Goal: Task Accomplishment & Management: Manage account settings

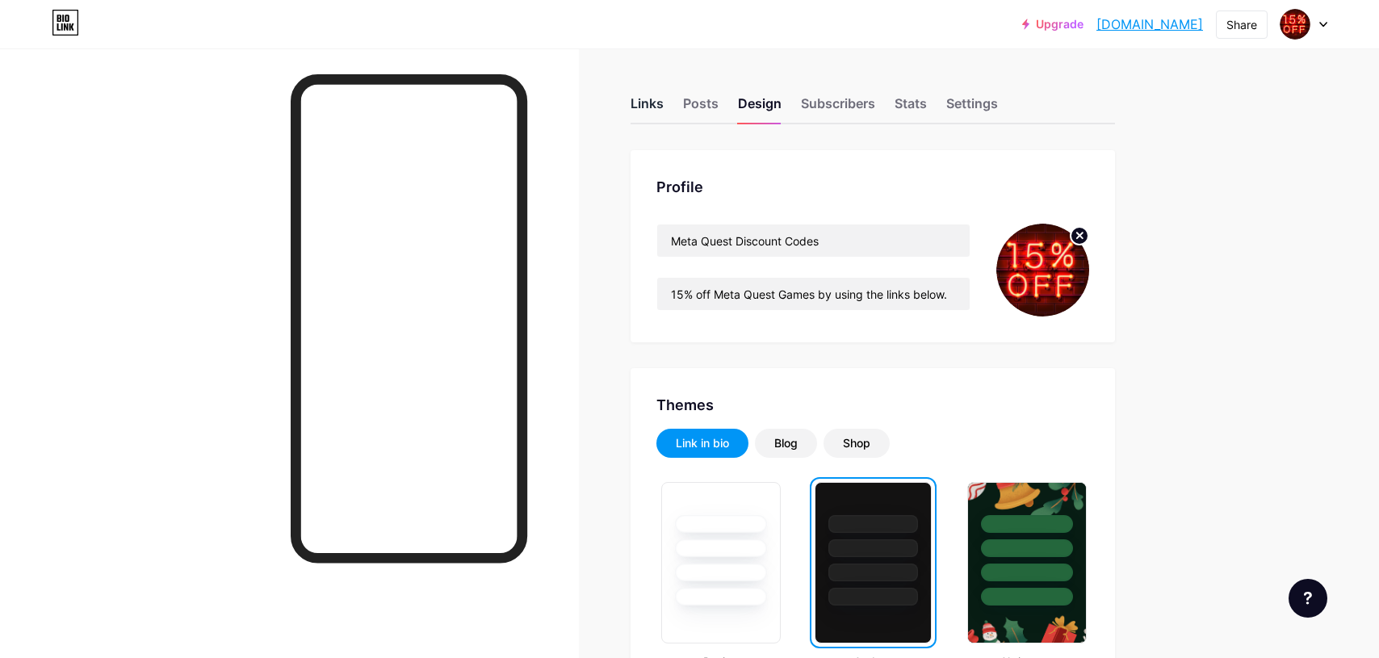
click at [652, 103] on div "Links" at bounding box center [647, 108] width 33 height 29
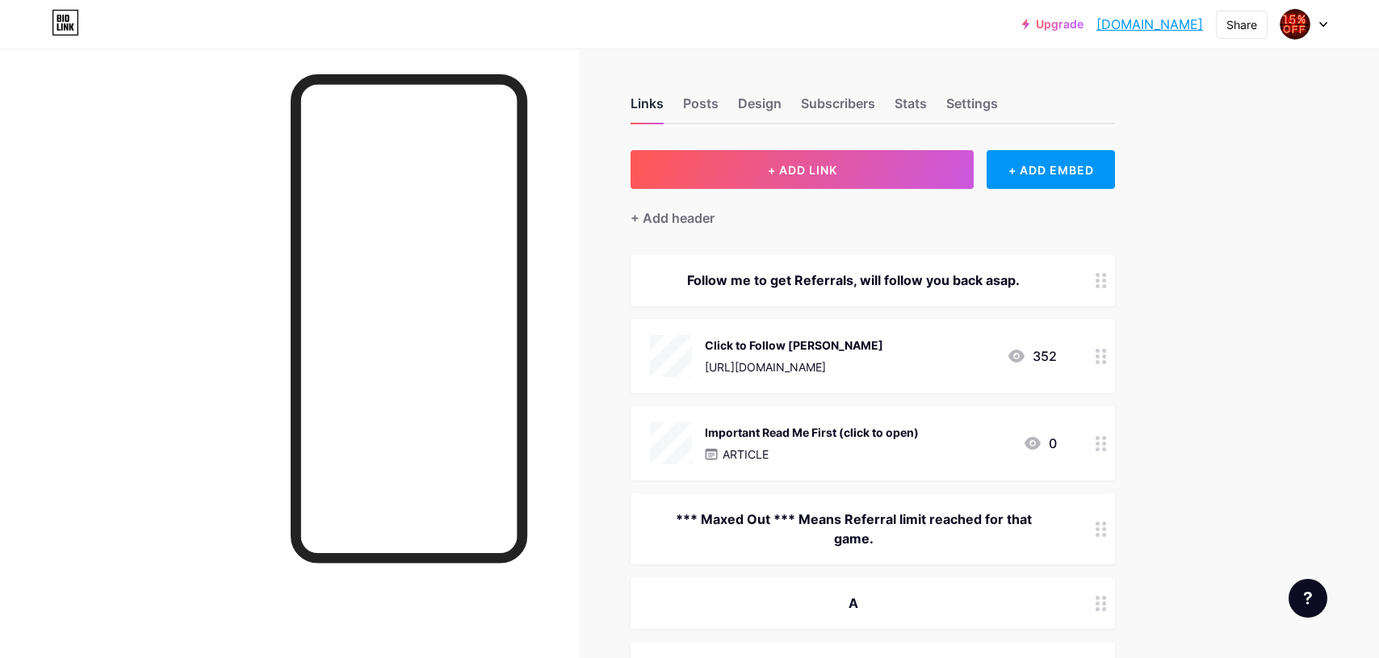
click at [652, 103] on div "Links" at bounding box center [647, 108] width 33 height 29
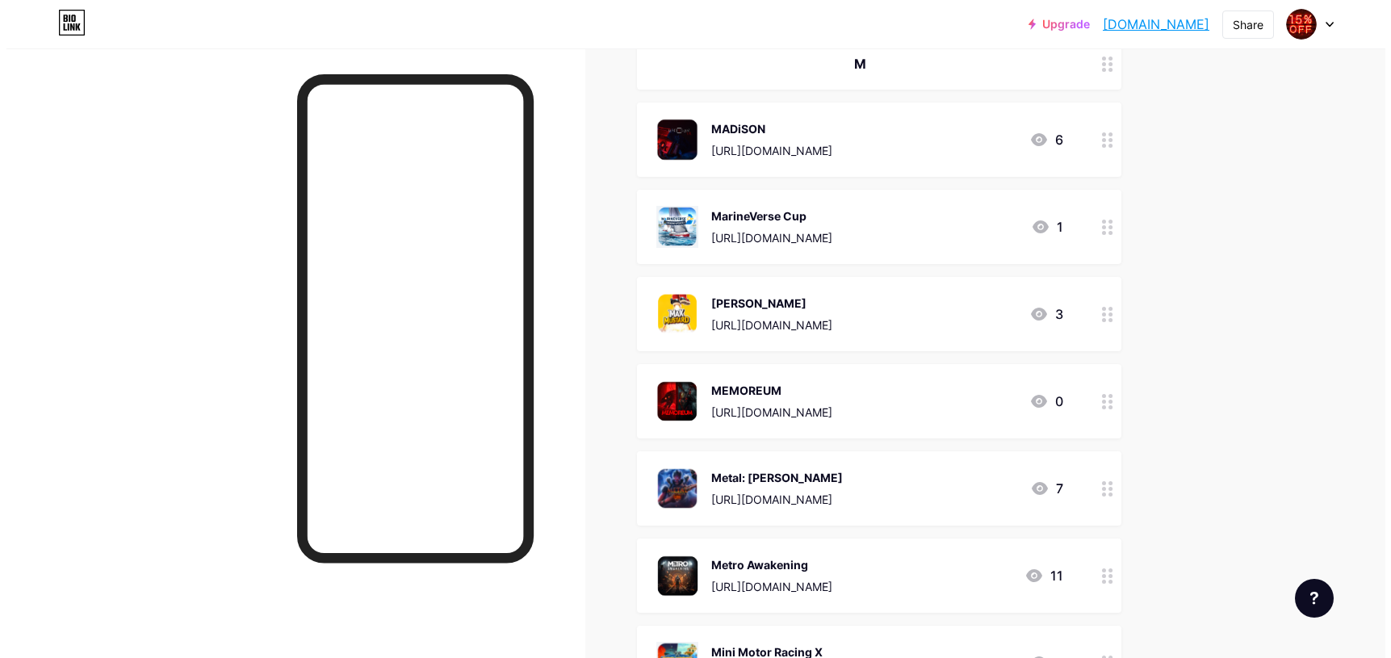
scroll to position [9366, 0]
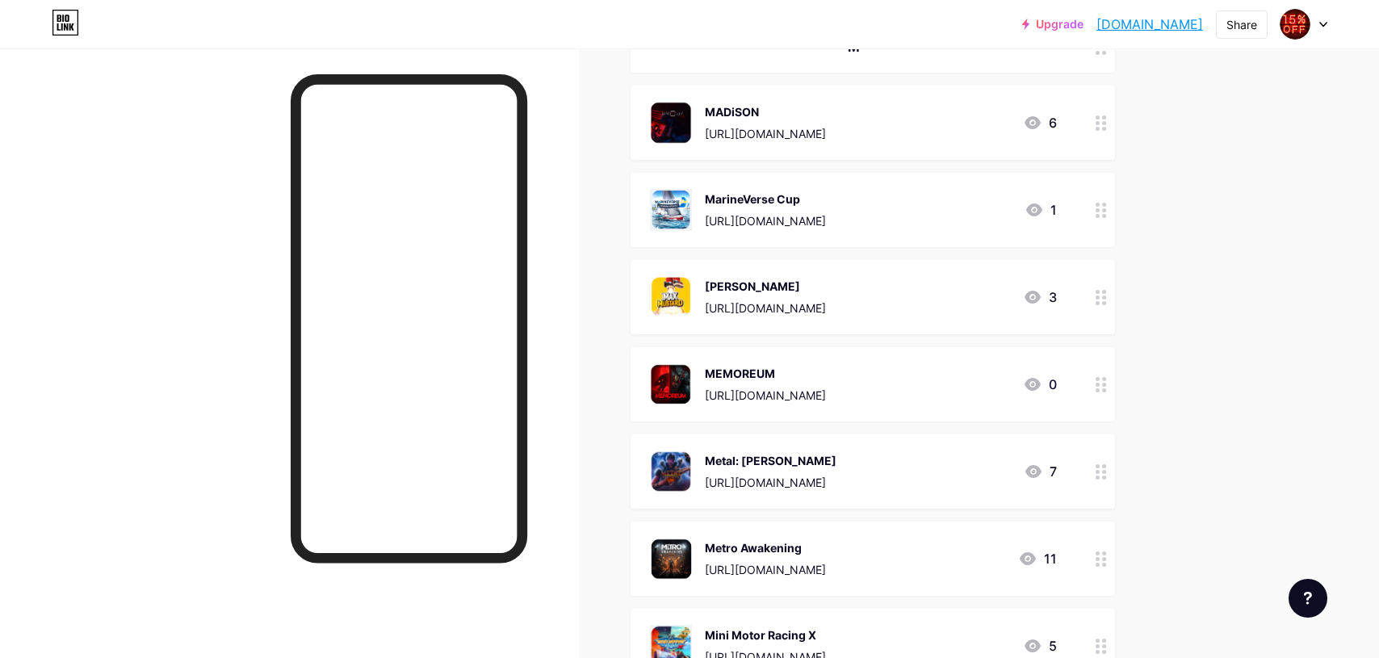
click at [826, 379] on div "MEMOREUM" at bounding box center [765, 373] width 121 height 17
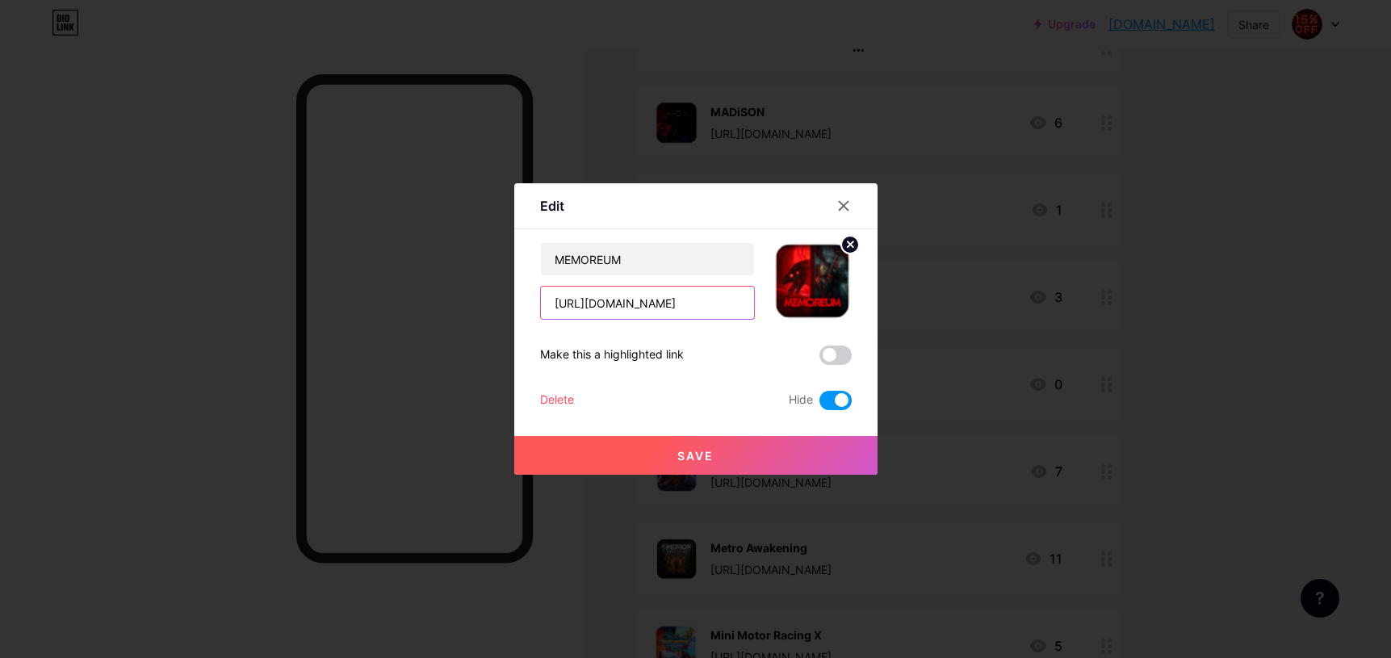
click at [694, 304] on input "[URL][DOMAIN_NAME]" at bounding box center [647, 303] width 213 height 32
paste input "[URL][DOMAIN_NAME]"
type input "[URL][DOMAIN_NAME]"
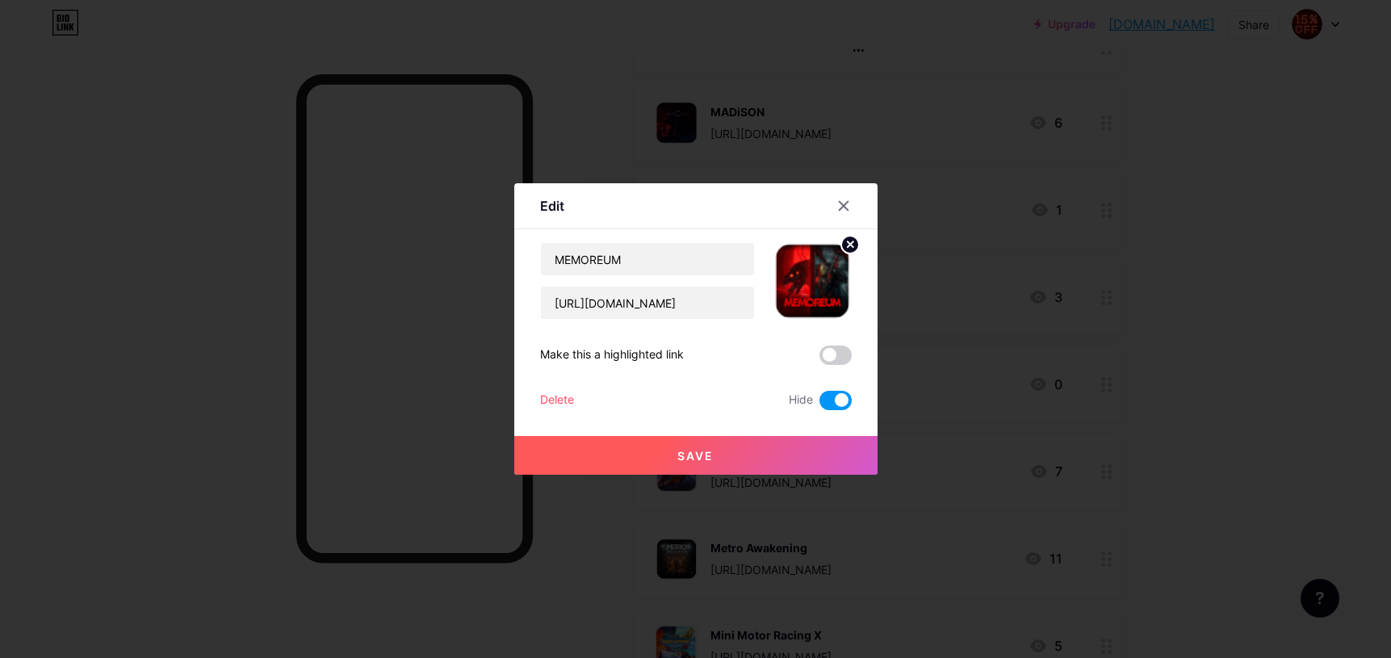
click at [828, 401] on span at bounding box center [836, 400] width 32 height 19
click at [820, 405] on input "checkbox" at bounding box center [820, 405] width 0 height 0
click at [711, 452] on span "Save" at bounding box center [695, 456] width 36 height 14
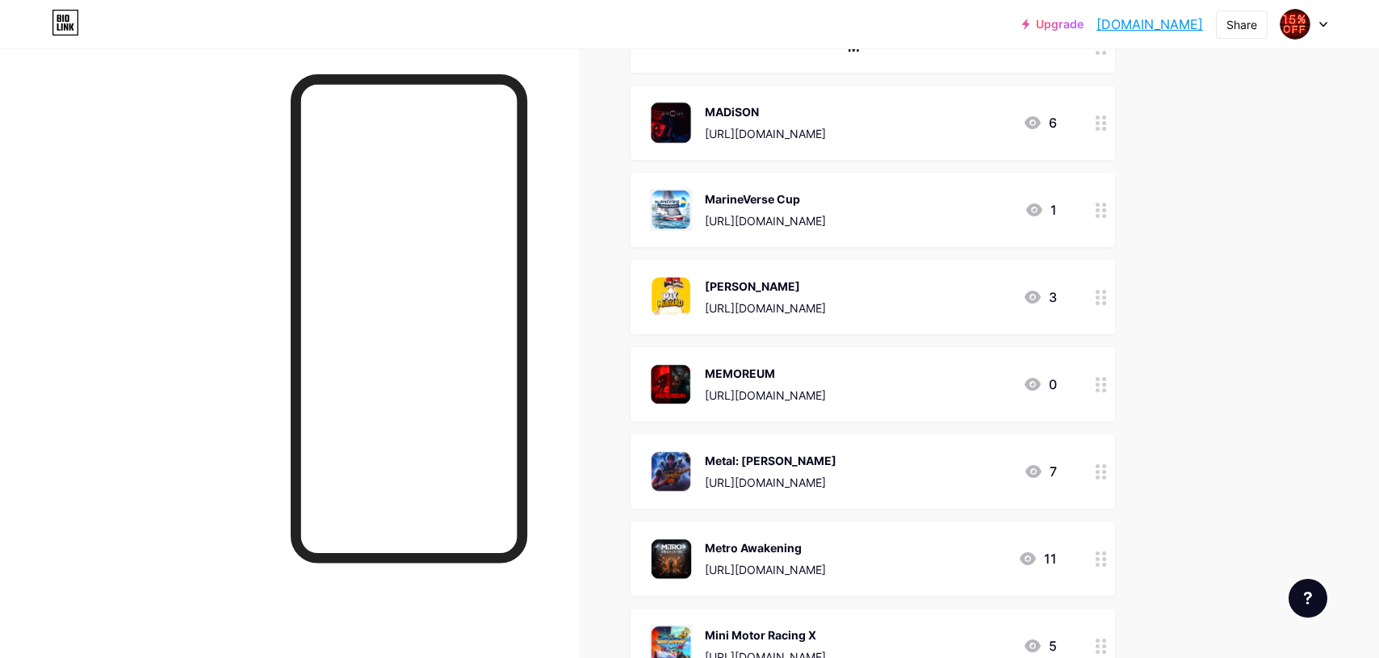
click at [755, 371] on div "MEMOREUM" at bounding box center [765, 373] width 121 height 17
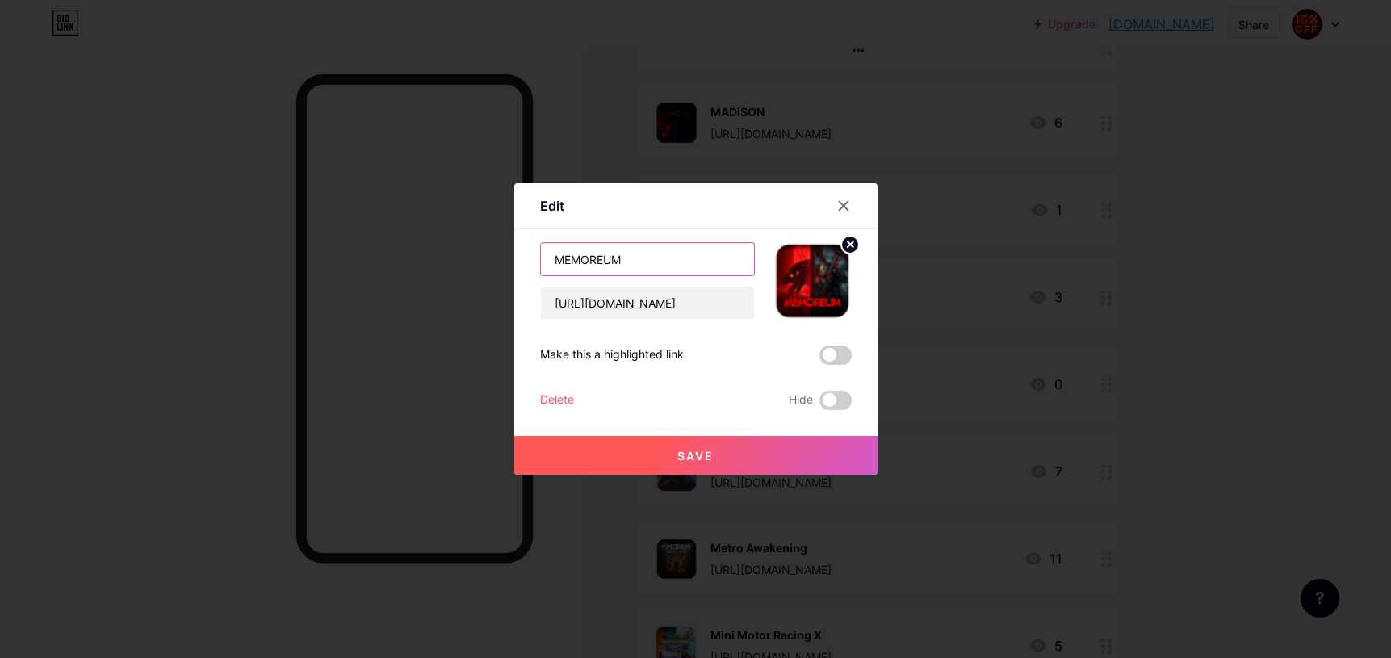
drag, startPoint x: 663, startPoint y: 266, endPoint x: 535, endPoint y: 261, distance: 127.7
click at [547, 253] on input "MEMOREUM" at bounding box center [647, 259] width 213 height 32
click at [848, 205] on icon at bounding box center [843, 205] width 13 height 13
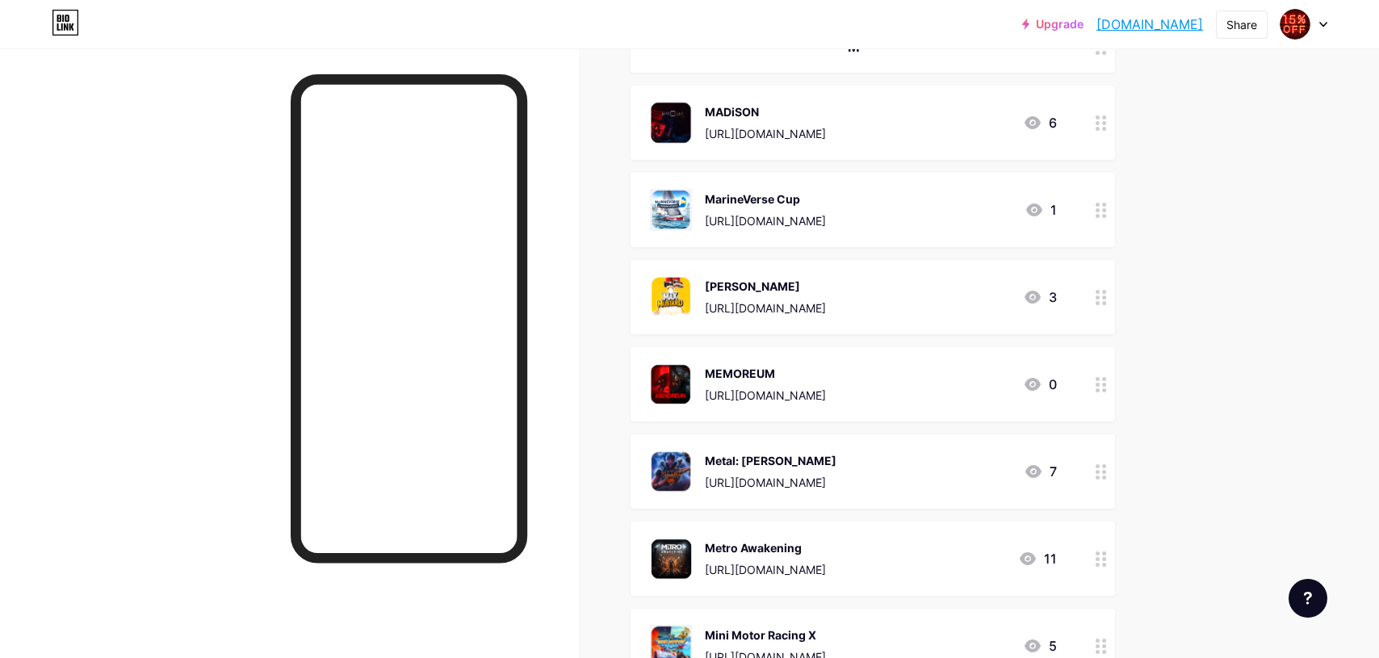
click at [758, 395] on div "[URL][DOMAIN_NAME]" at bounding box center [765, 395] width 121 height 17
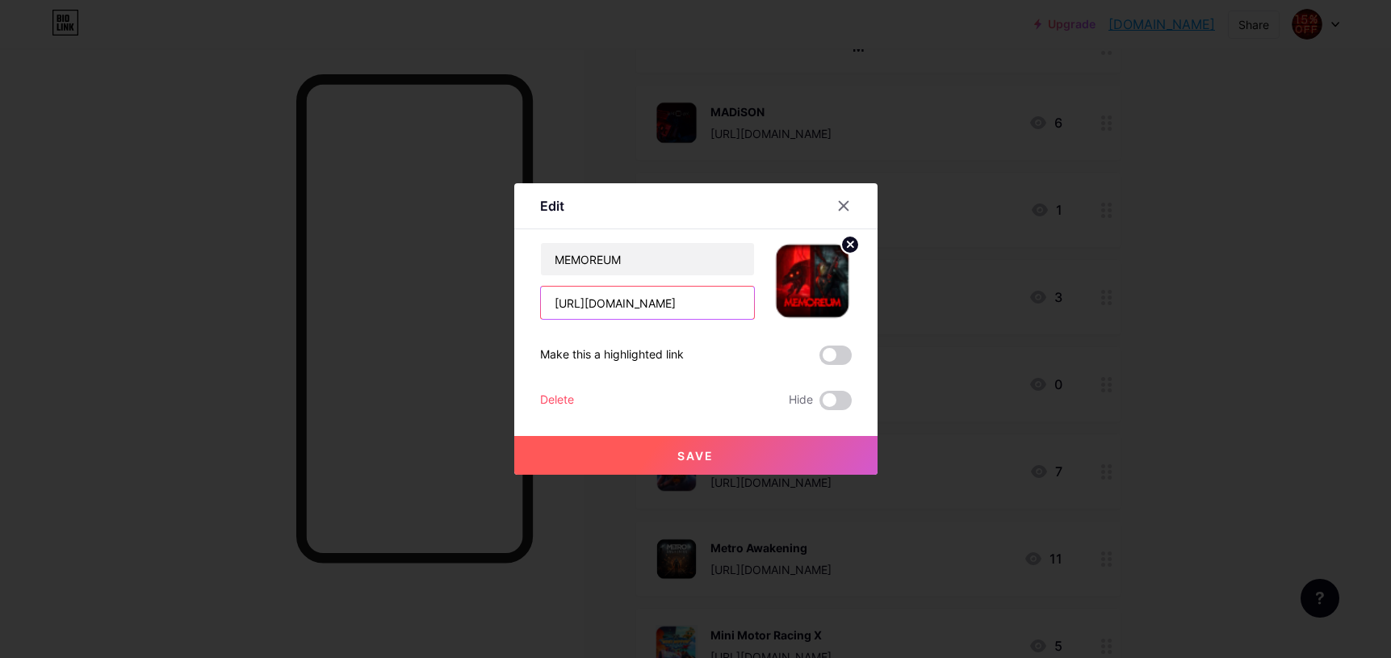
click at [641, 305] on input "[URL][DOMAIN_NAME]" at bounding box center [647, 303] width 213 height 32
click at [845, 203] on icon at bounding box center [843, 205] width 13 height 13
